Goal: Task Accomplishment & Management: Use online tool/utility

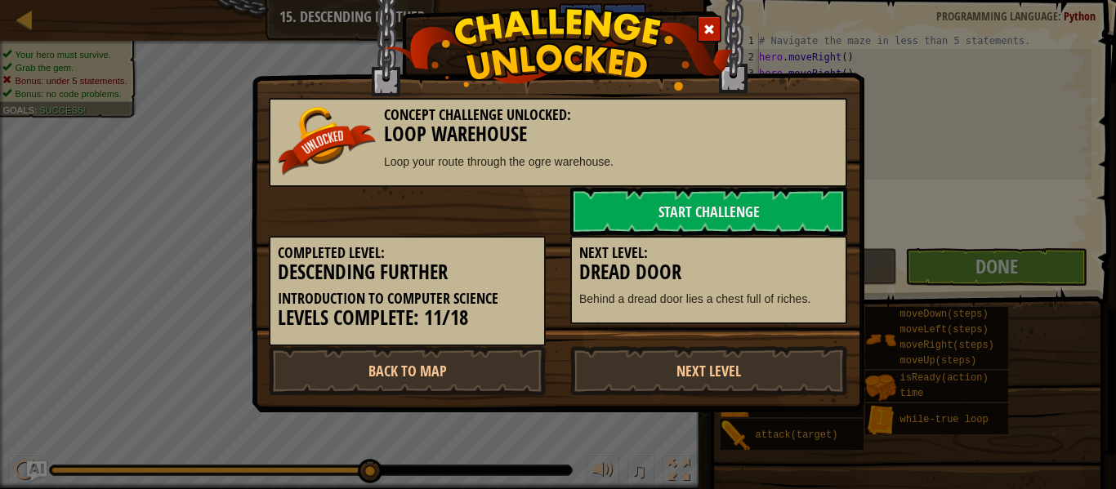
scroll to position [7, 0]
click at [721, 377] on link "Next Level" at bounding box center [708, 370] width 277 height 49
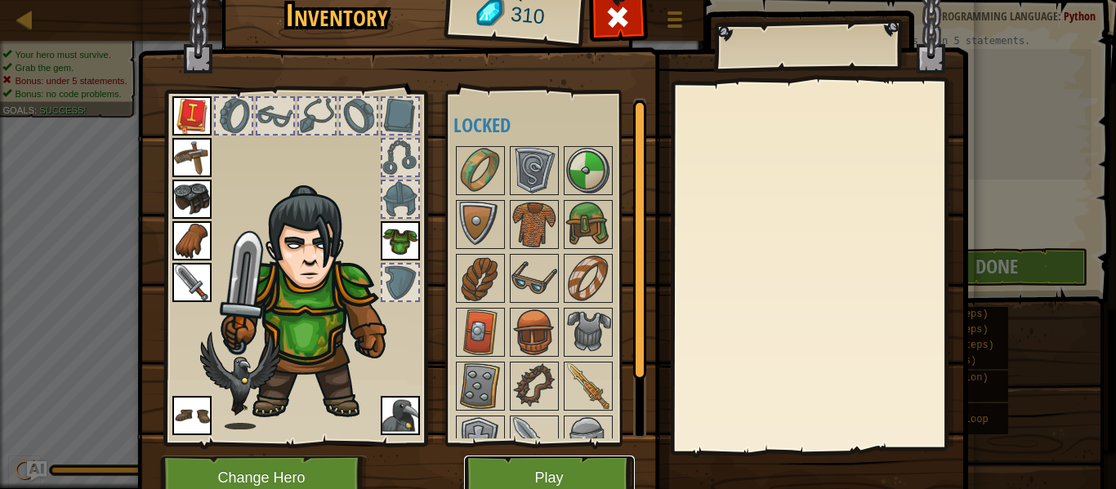
click at [557, 467] on button "Play" at bounding box center [549, 478] width 171 height 45
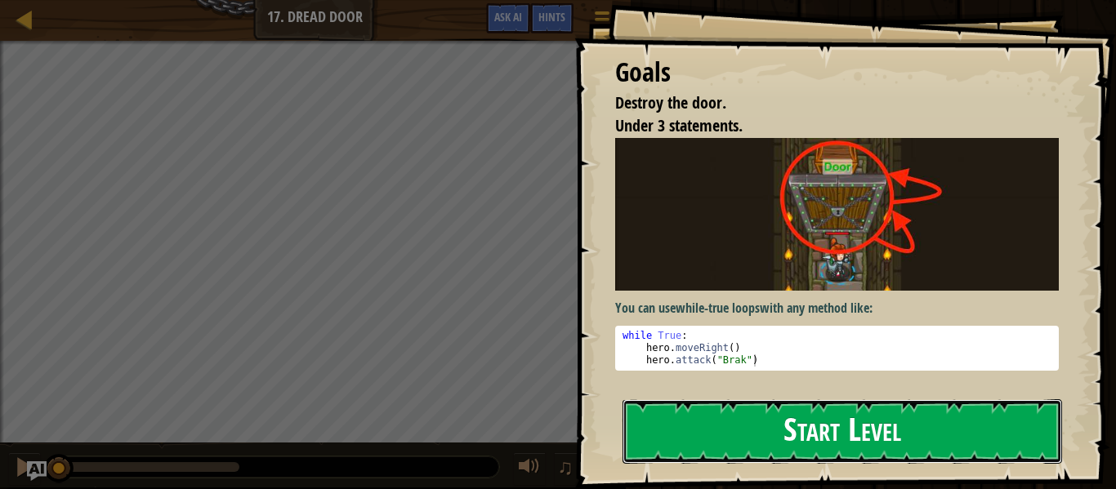
click at [671, 451] on button "Start Level" at bounding box center [843, 432] width 440 height 65
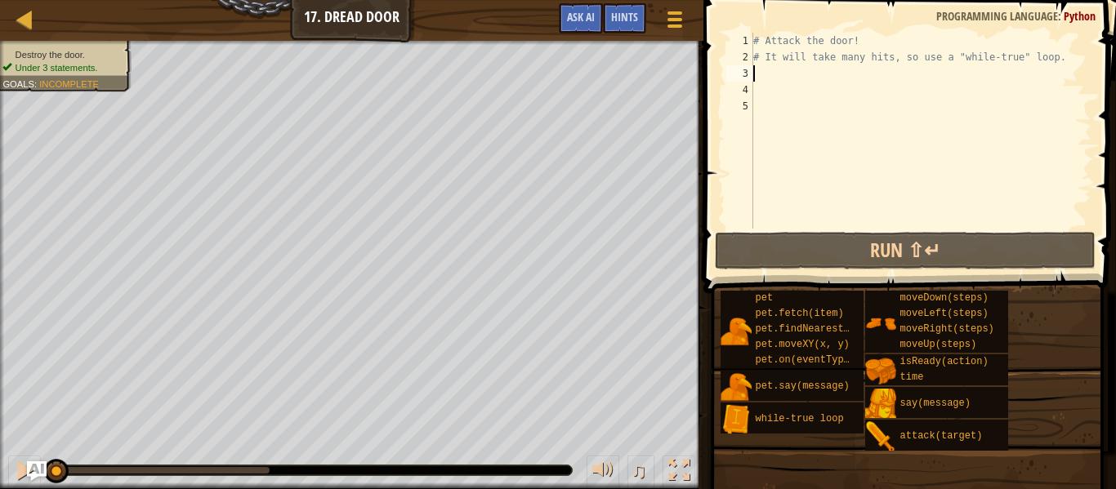
click at [766, 73] on div "# Attack the door! # It will take many hits, so use a "while-true" loop." at bounding box center [921, 147] width 342 height 229
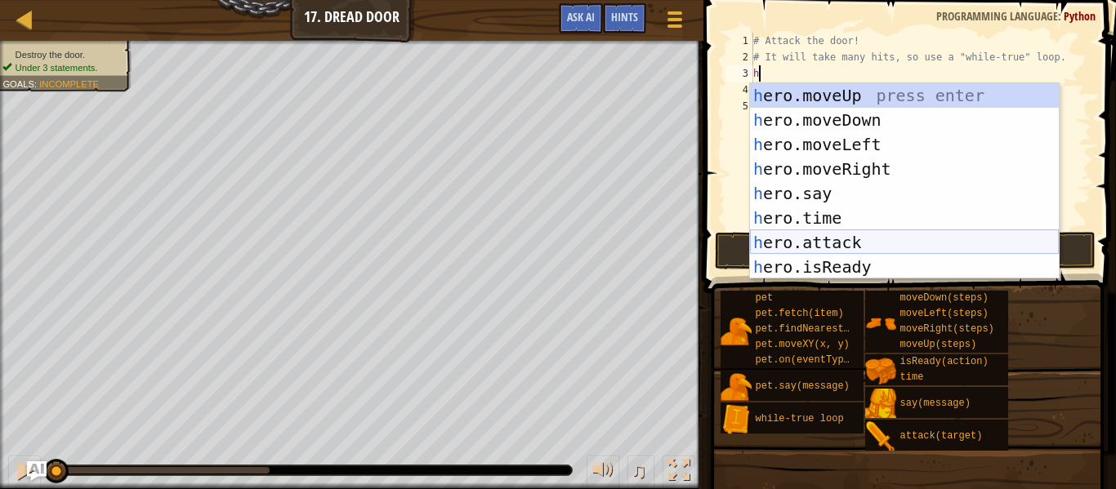
click at [882, 237] on div "h ero.moveUp press enter h ero.moveDown press enter h ero.moveLeft press enter …" at bounding box center [904, 205] width 309 height 245
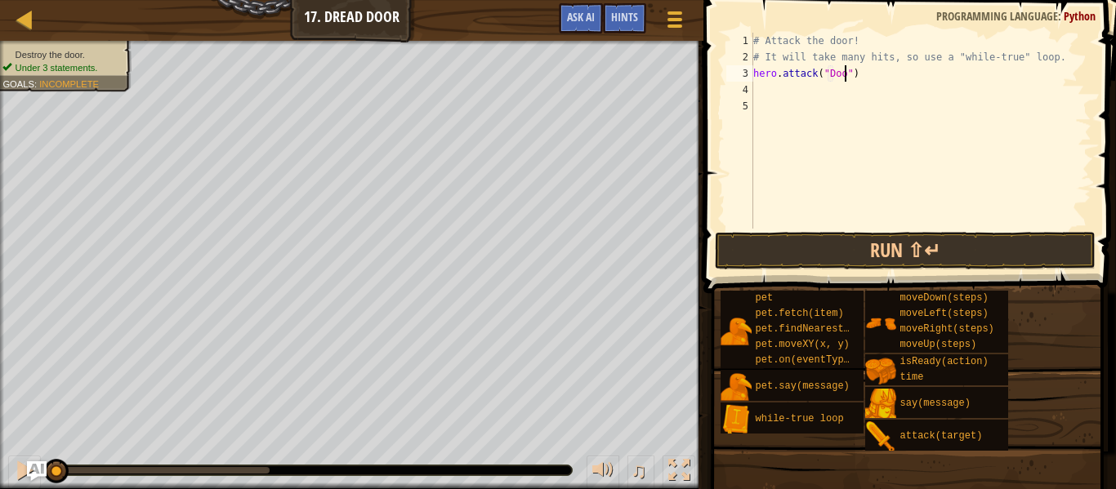
scroll to position [7, 15]
type textarea "hero.attack("Door")"
click at [944, 245] on button "Run ⇧↵" at bounding box center [905, 251] width 381 height 38
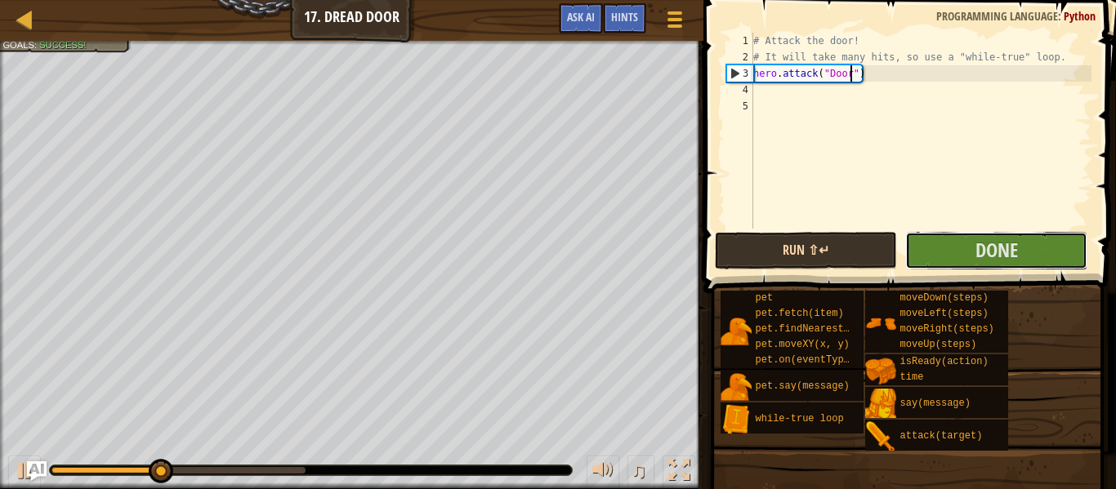
click at [944, 245] on button "Done" at bounding box center [996, 251] width 182 height 38
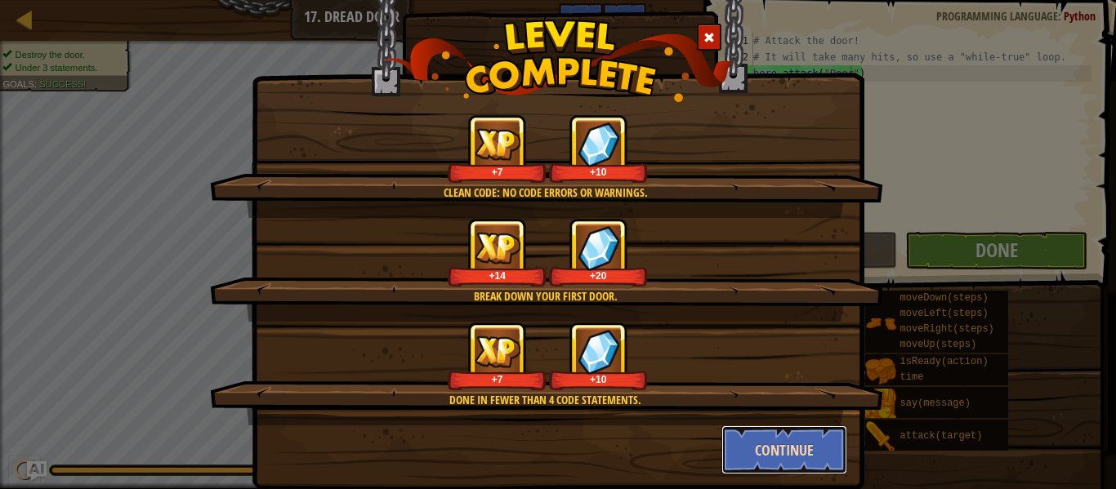
click at [796, 433] on button "Continue" at bounding box center [784, 450] width 127 height 49
